Goal: Task Accomplishment & Management: Manage account settings

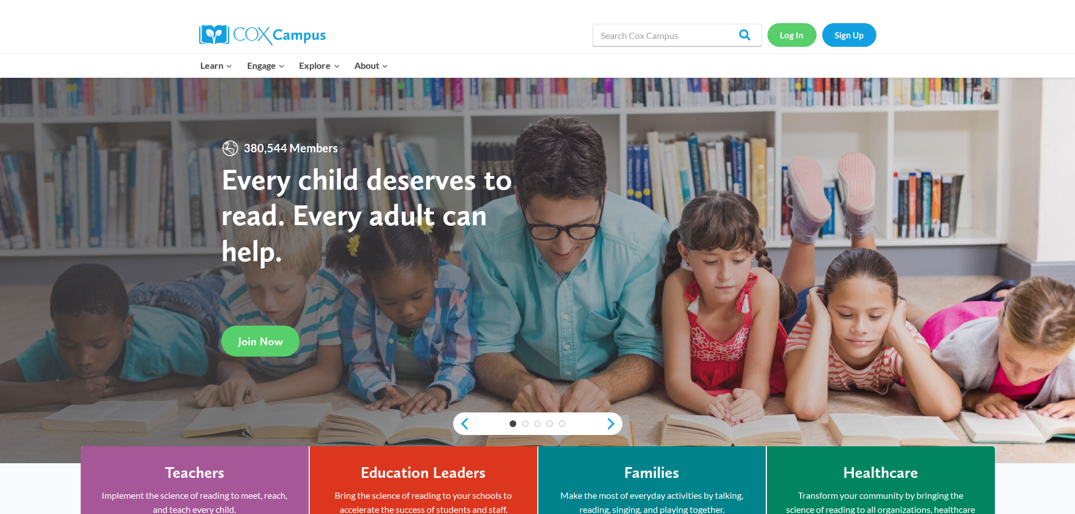
click at [798, 31] on link "Log In" at bounding box center [791, 34] width 49 height 23
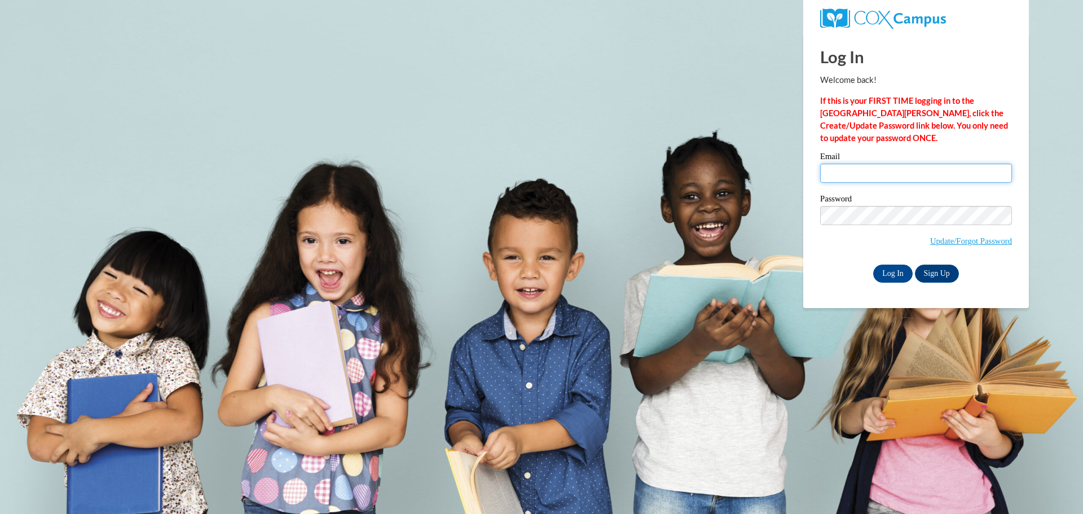
click at [882, 168] on input "Email" at bounding box center [916, 173] width 192 height 19
type input "mhager@growingroomusa.com"
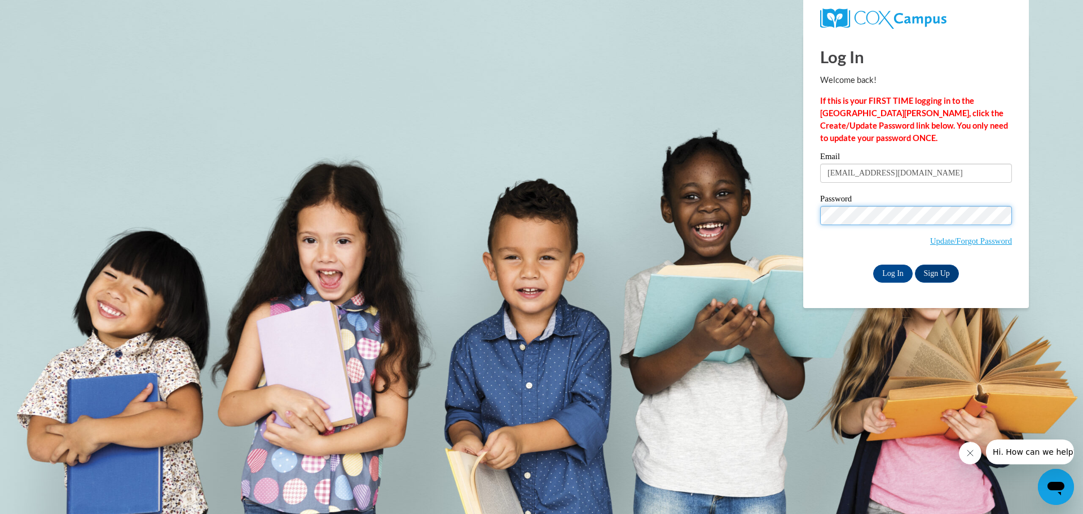
click at [873, 265] on input "Log In" at bounding box center [892, 274] width 39 height 18
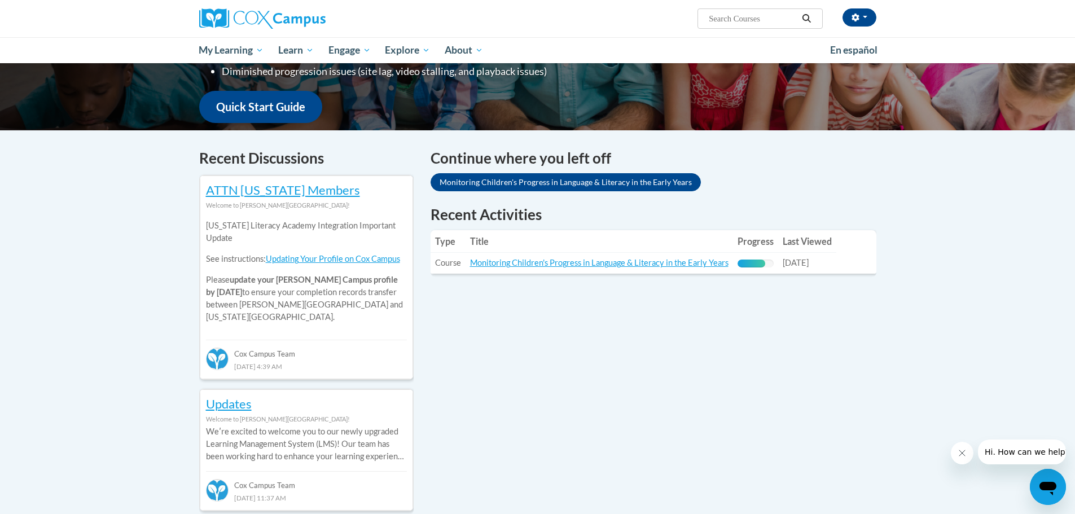
scroll to position [282, 0]
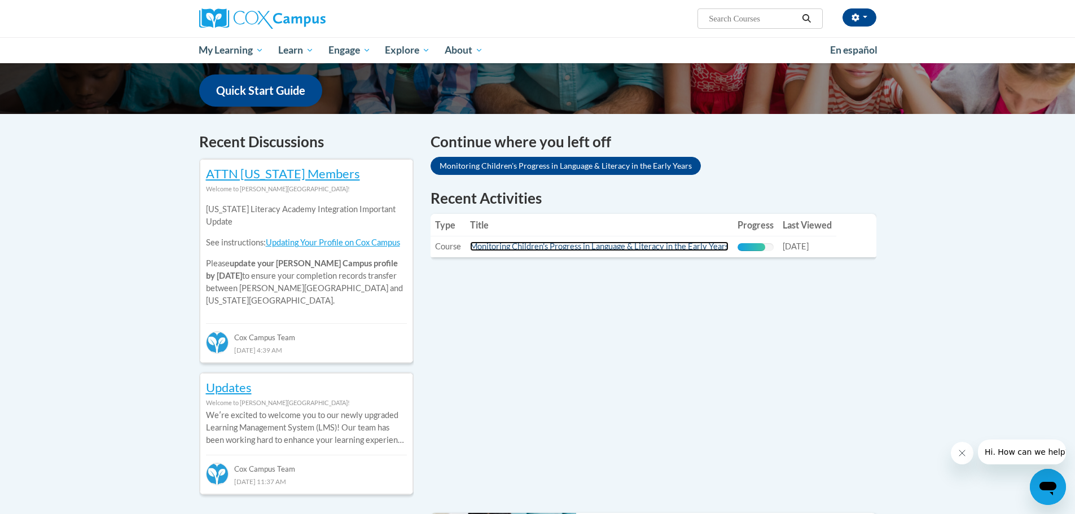
click at [576, 241] on link "Monitoring Children's Progress in Language & Literacy in the Early Years" at bounding box center [599, 246] width 258 height 10
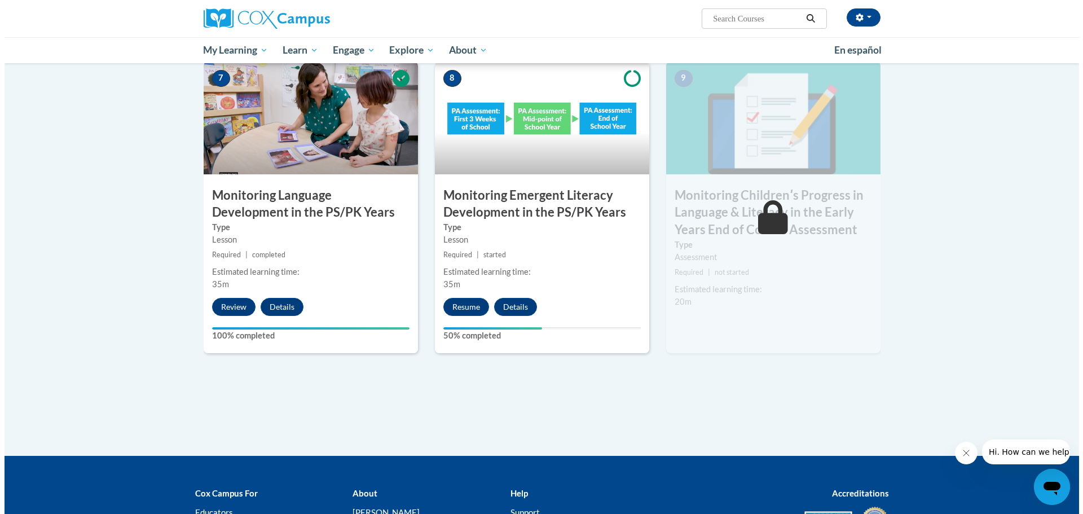
scroll to position [902, 0]
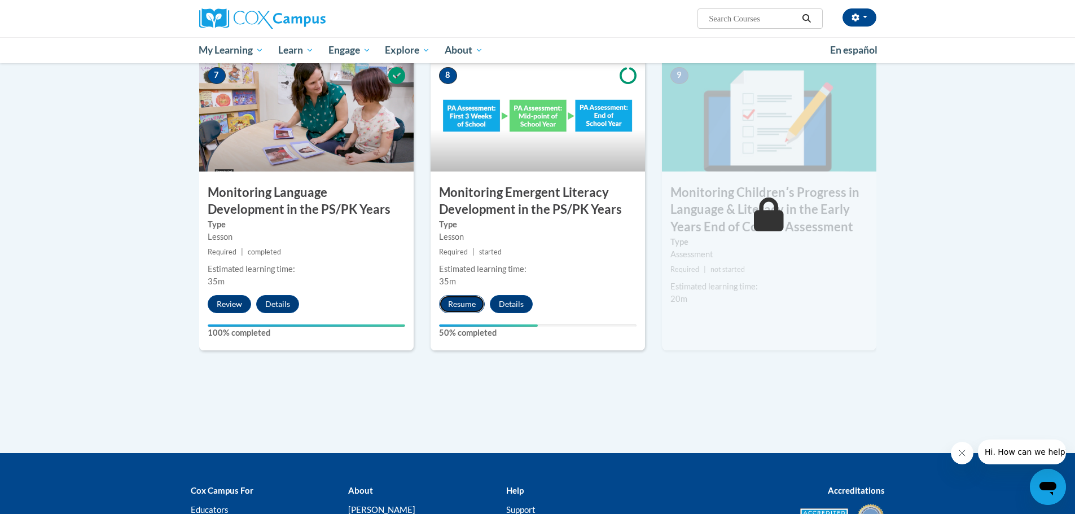
click at [468, 306] on button "Resume" at bounding box center [462, 304] width 46 height 18
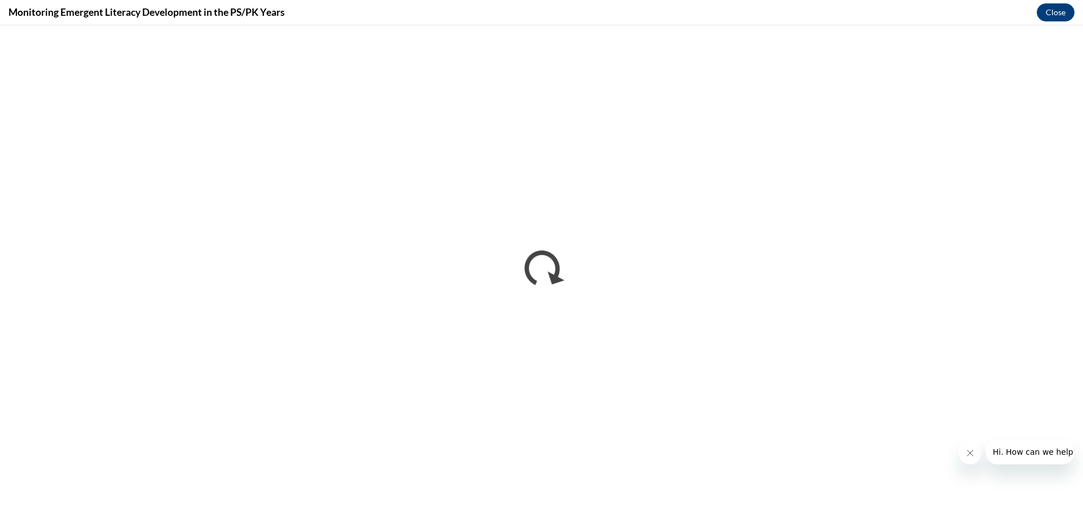
scroll to position [0, 0]
